Goal: Task Accomplishment & Management: Manage account settings

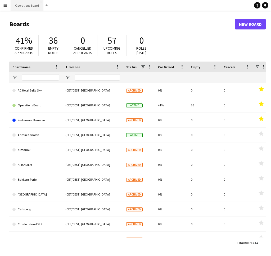
click at [23, 7] on button "Operations Board Close" at bounding box center [27, 5] width 33 height 10
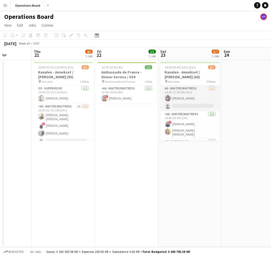
click at [192, 98] on app-card-role "A6 - WAITER/WAITRESS [DATE] 14:45-21:00 (6h15m) [PERSON_NAME] single-neutral-ac…" at bounding box center [190, 98] width 59 height 26
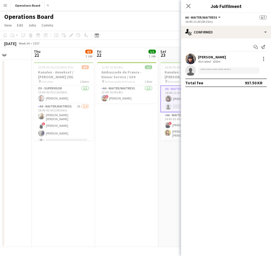
click at [226, 66] on app-invite-slot "single-neutral-actions" at bounding box center [226, 70] width 90 height 11
click at [225, 71] on input at bounding box center [229, 70] width 62 height 6
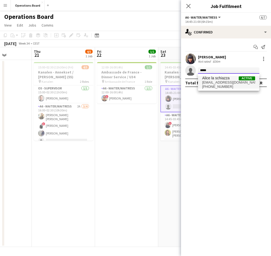
type input "*****"
click at [227, 83] on span "[EMAIL_ADDRESS][DOMAIN_NAME]" at bounding box center [229, 82] width 53 height 4
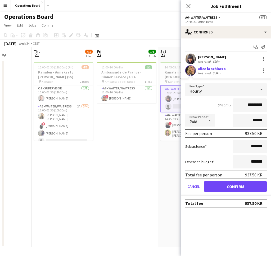
click at [231, 186] on button "Confirm" at bounding box center [235, 186] width 63 height 11
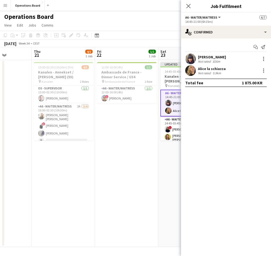
click at [134, 122] on app-date-cell "12:00-16:00 (4h) 1/1 Ambassade de France - Dinner Service / U34 pin Ambassade d…" at bounding box center [126, 153] width 63 height 187
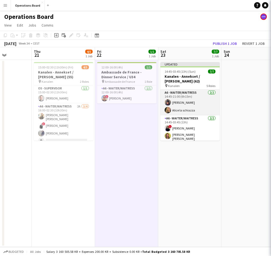
click at [174, 103] on app-card-role "A6 - WAITER/WAITRESS [DATE] 14:45-21:00 (6h15m) [PERSON_NAME] [PERSON_NAME]" at bounding box center [190, 103] width 59 height 26
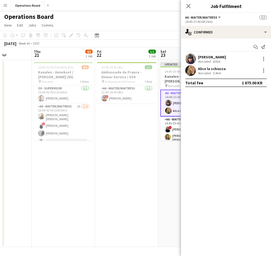
click at [224, 75] on div "[PERSON_NAME] Not rated 5.9km" at bounding box center [226, 70] width 90 height 11
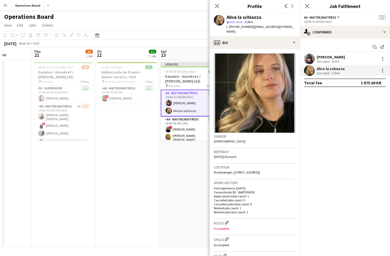
click at [6, 3] on app-icon "Menu" at bounding box center [5, 5] width 4 height 4
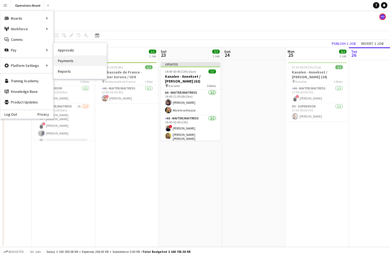
click at [64, 60] on link "Payments" at bounding box center [80, 60] width 53 height 11
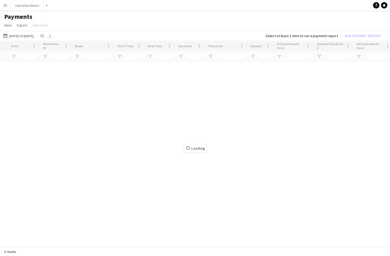
click at [4, 3] on button "Menu" at bounding box center [5, 5] width 11 height 11
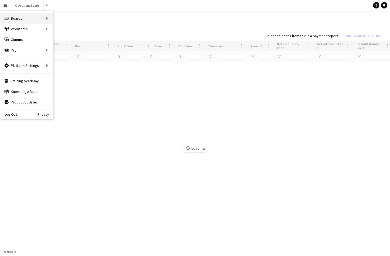
type input "**********"
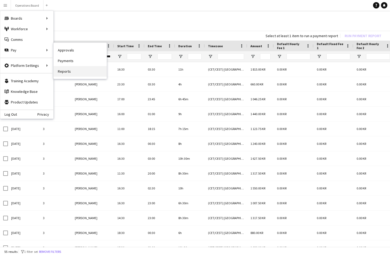
click at [68, 69] on link "Reports" at bounding box center [80, 71] width 53 height 11
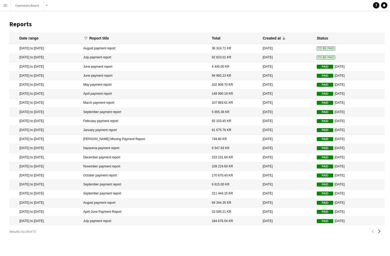
click at [68, 58] on mat-cell "[DATE] to [DATE]" at bounding box center [44, 57] width 71 height 9
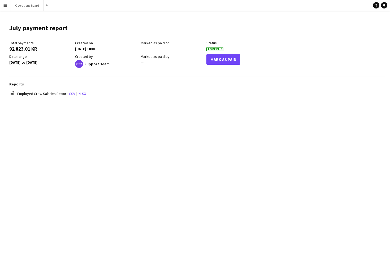
click at [213, 60] on button "Mark As Paid" at bounding box center [223, 59] width 34 height 11
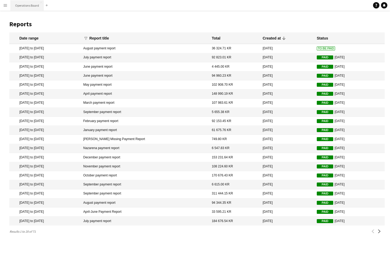
click at [26, 6] on button "Operations Board Close" at bounding box center [27, 5] width 33 height 10
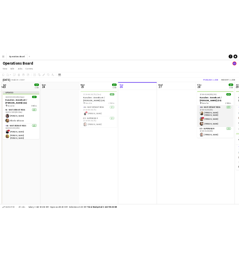
scroll to position [0, 143]
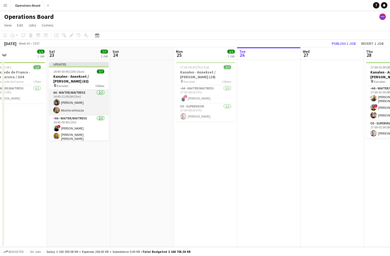
click at [86, 107] on app-card-role "A6 - WAITER/WAITRESS [DATE] 14:45-21:00 (6h15m) [PERSON_NAME] [PERSON_NAME]" at bounding box center [78, 103] width 59 height 26
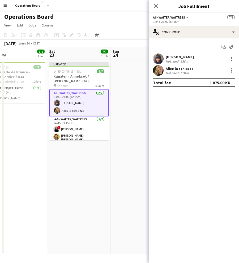
click at [176, 75] on div "Not rated" at bounding box center [172, 73] width 14 height 4
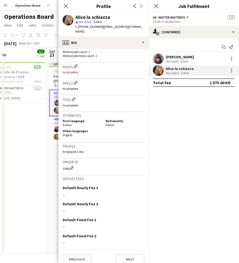
scroll to position [156, 0]
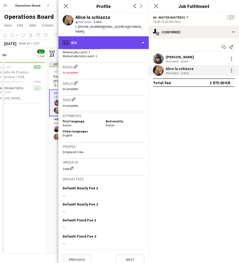
click at [95, 36] on div "profile Bio" at bounding box center [103, 42] width 90 height 13
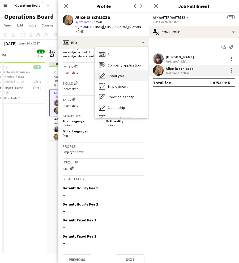
click at [117, 71] on div "About you About you" at bounding box center [121, 76] width 53 height 11
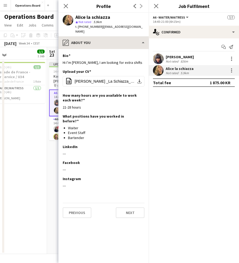
click at [101, 44] on div "pencil4 About you Bio Bio Company application Company application About you Abo…" at bounding box center [103, 149] width 90 height 227
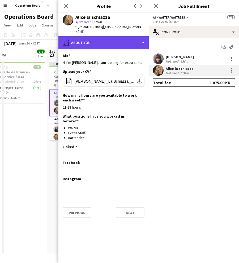
click at [103, 39] on div "pencil4 About you" at bounding box center [103, 42] width 90 height 13
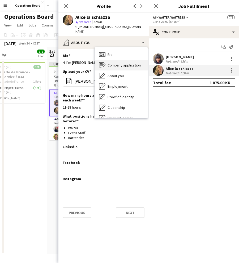
click at [126, 63] on span "Company application" at bounding box center [123, 65] width 33 height 5
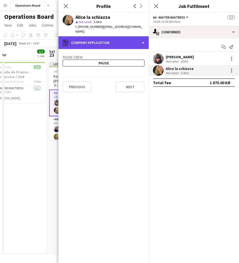
click at [106, 36] on div "register Company application" at bounding box center [103, 42] width 90 height 13
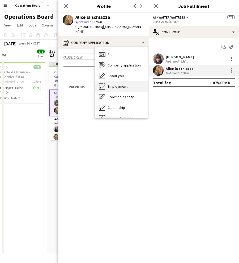
click at [114, 84] on span "Employment" at bounding box center [117, 86] width 20 height 5
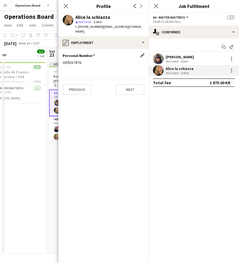
drag, startPoint x: 63, startPoint y: 58, endPoint x: 90, endPoint y: 58, distance: 27.8
click at [90, 60] on div "0305017876" at bounding box center [104, 62] width 82 height 5
copy div "0305017876"
drag, startPoint x: 76, startPoint y: 17, endPoint x: 119, endPoint y: 16, distance: 43.5
click at [119, 16] on div "Alice la schiazza" at bounding box center [109, 17] width 69 height 5
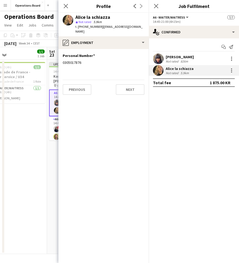
copy div "Alice la schiazza"
drag, startPoint x: 98, startPoint y: 28, endPoint x: 130, endPoint y: 28, distance: 32.6
click at [130, 28] on span "| [EMAIL_ADDRESS][DOMAIN_NAME]" at bounding box center [108, 29] width 67 height 9
copy span "[EMAIL_ADDRESS][DOMAIN_NAME]"
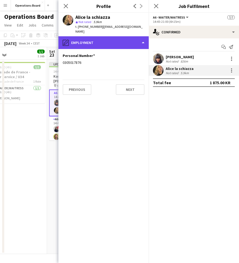
click at [99, 40] on div "pencil4 Employment" at bounding box center [103, 42] width 90 height 13
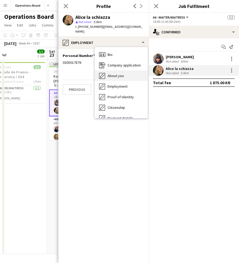
click at [124, 75] on div "About you About you" at bounding box center [121, 76] width 53 height 11
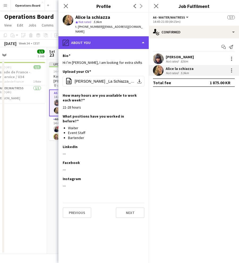
click at [112, 41] on div "pencil4 About you" at bounding box center [103, 42] width 90 height 13
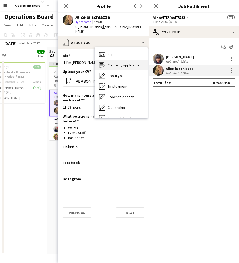
click at [120, 63] on span "Company application" at bounding box center [123, 65] width 33 height 5
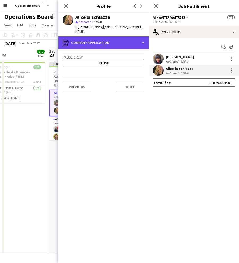
click at [115, 37] on div "register Company application" at bounding box center [103, 42] width 90 height 13
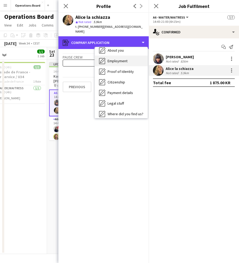
scroll to position [28, 0]
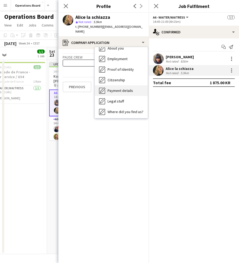
click at [131, 88] on span "Payment details" at bounding box center [119, 90] width 25 height 5
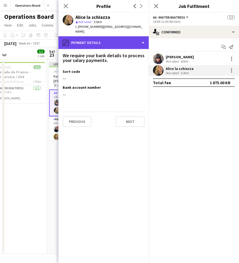
click at [102, 43] on div "pencil4 Payment details" at bounding box center [103, 42] width 90 height 13
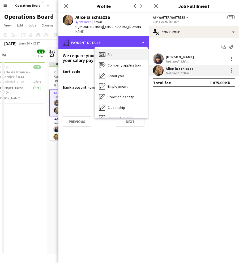
scroll to position [0, 0]
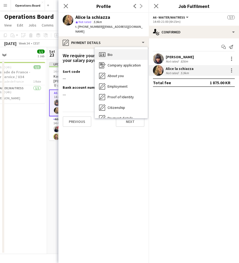
click at [117, 51] on div "Bio Bio" at bounding box center [121, 54] width 53 height 11
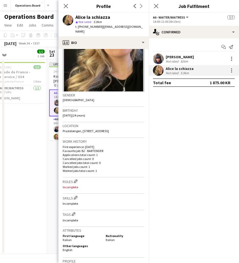
scroll to position [53, 0]
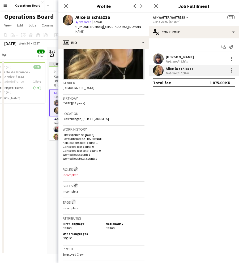
click at [96, 117] on span "Prastelængen, [STREET_ADDRESS]" at bounding box center [86, 119] width 46 height 4
drag, startPoint x: 63, startPoint y: 115, endPoint x: 143, endPoint y: 113, distance: 80.3
click at [143, 114] on div "Location [GEOGRAPHIC_DATA], [STREET_ADDRESS]" at bounding box center [104, 117] width 82 height 15
copy span "Prastelængen, [STREET_ADDRESS]"
drag, startPoint x: 83, startPoint y: 27, endPoint x: 95, endPoint y: 27, distance: 12.5
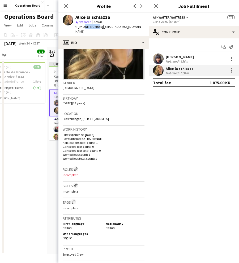
click at [95, 27] on span "t. [PHONE_NUMBER]" at bounding box center [89, 27] width 28 height 4
copy span "91886127"
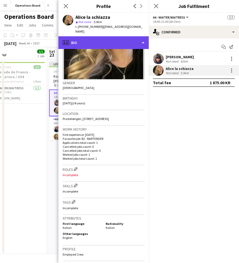
click at [109, 36] on div "profile Bio" at bounding box center [103, 42] width 90 height 13
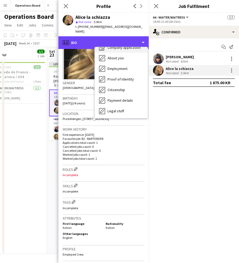
scroll to position [23, 0]
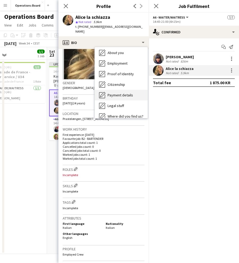
click at [116, 93] on span "Payment details" at bounding box center [119, 95] width 25 height 5
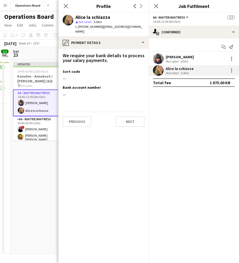
scroll to position [0, 180]
click at [156, 5] on icon "Close pop-in" at bounding box center [155, 5] width 5 height 5
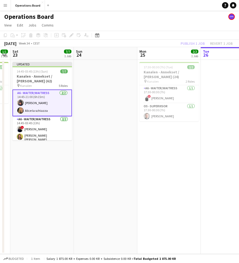
click at [139, 19] on div "Operations Board" at bounding box center [119, 16] width 239 height 10
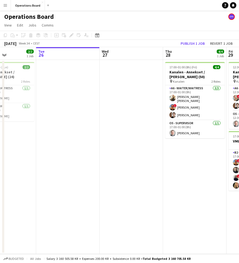
scroll to position [0, 0]
click at [185, 42] on button "Publish 1 job" at bounding box center [192, 43] width 28 height 7
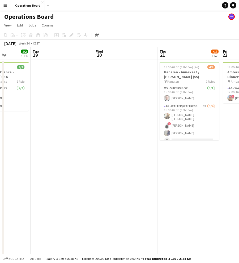
scroll to position [0, 158]
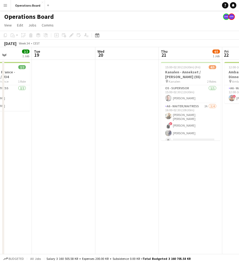
click at [122, 15] on div "Operations Board" at bounding box center [119, 16] width 239 height 10
